Goal: Communication & Community: Answer question/provide support

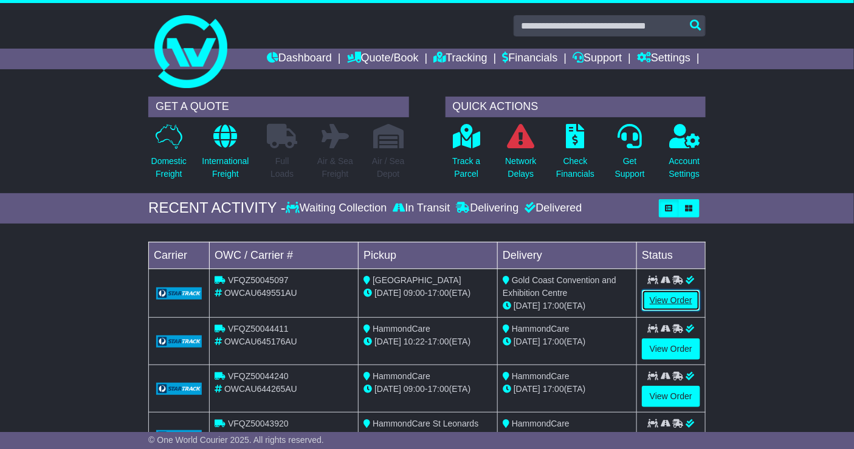
click at [656, 300] on link "View Order" at bounding box center [671, 300] width 58 height 21
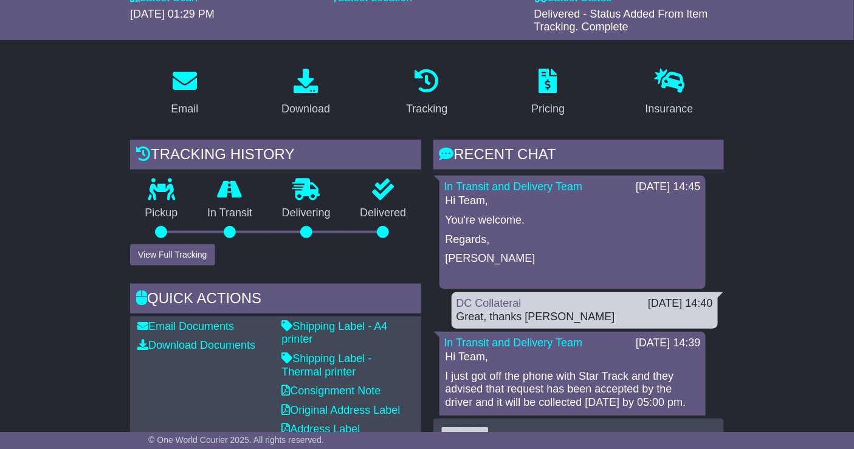
scroll to position [162, 0]
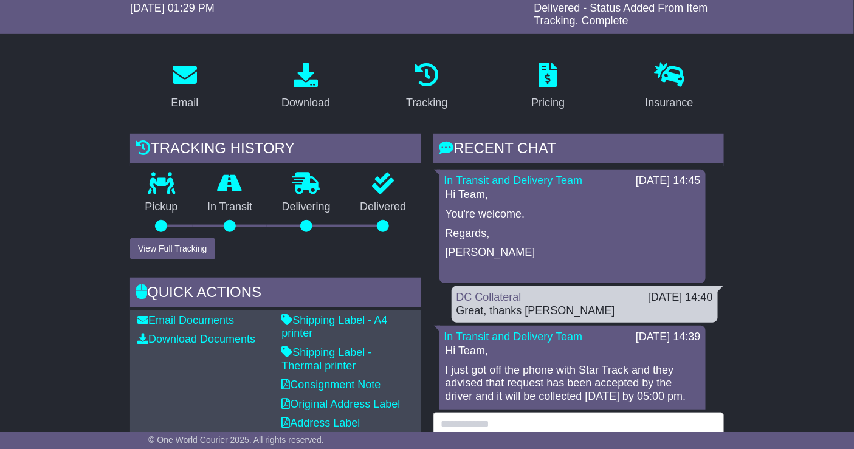
click at [507, 424] on textarea at bounding box center [578, 439] width 290 height 52
type textarea "*"
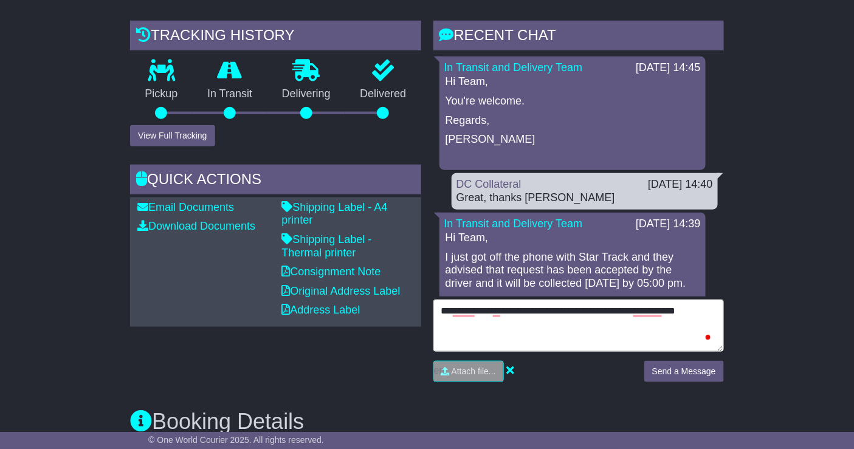
scroll to position [275, 0]
type textarea "**********"
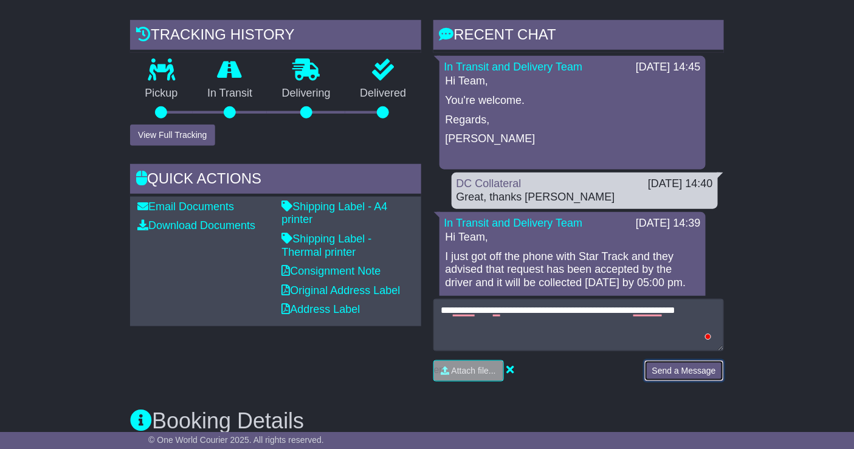
click at [688, 375] on button "Send a Message" at bounding box center [684, 370] width 80 height 21
